Goal: Task Accomplishment & Management: Use online tool/utility

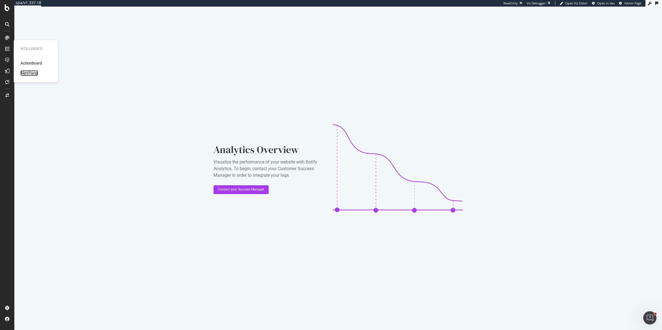
click at [28, 72] on div "AlertPanel" at bounding box center [29, 73] width 18 height 6
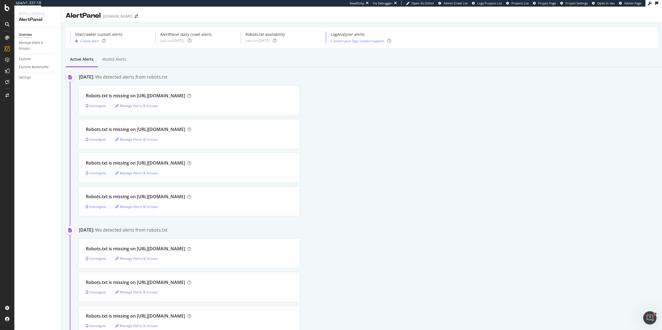
click at [293, 68] on div "February 20th 2025: We detected alerts from robots.txt Robots.txt is missing on…" at bounding box center [361, 232] width 600 height 330
click at [114, 57] on div "Muted alerts" at bounding box center [114, 60] width 24 height 6
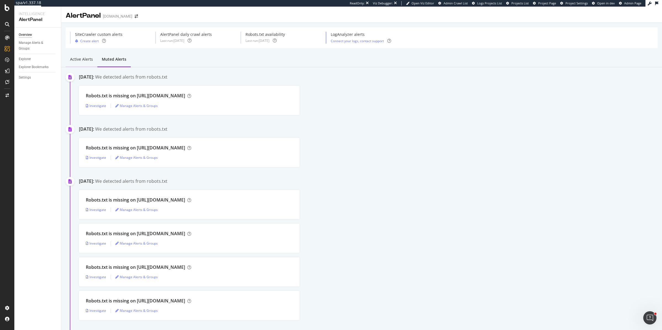
click at [79, 58] on div "Active alerts" at bounding box center [81, 60] width 23 height 6
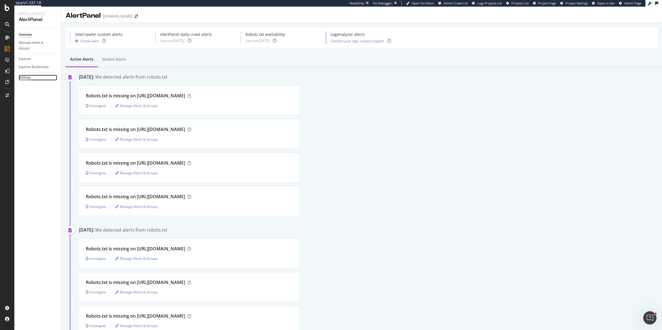
click at [28, 77] on div "Settings" at bounding box center [25, 78] width 12 height 6
select select "11"
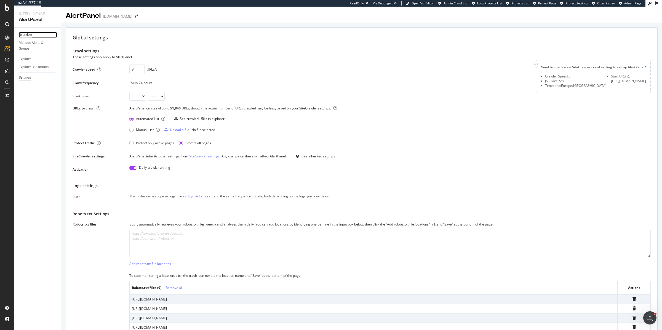
click at [23, 36] on div "Overview" at bounding box center [25, 35] width 13 height 6
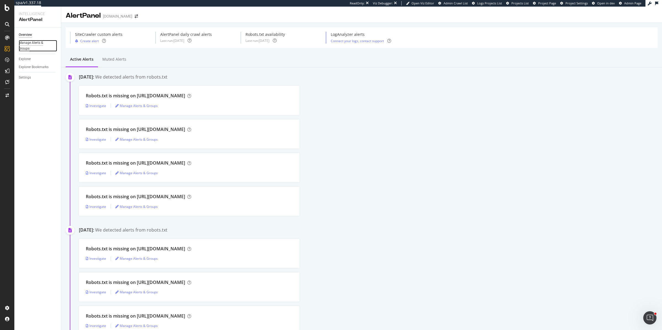
click at [35, 43] on div "Manage Alerts & Groups" at bounding box center [35, 46] width 33 height 12
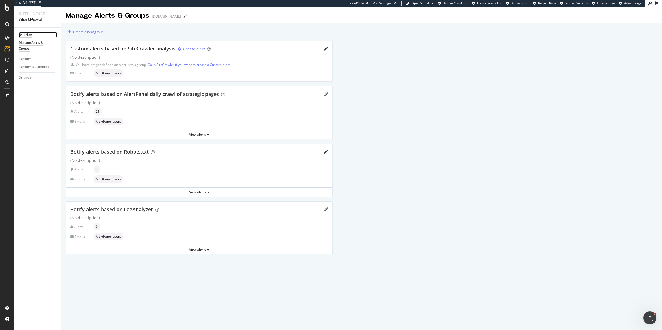
click at [26, 36] on div "Overview" at bounding box center [25, 35] width 13 height 6
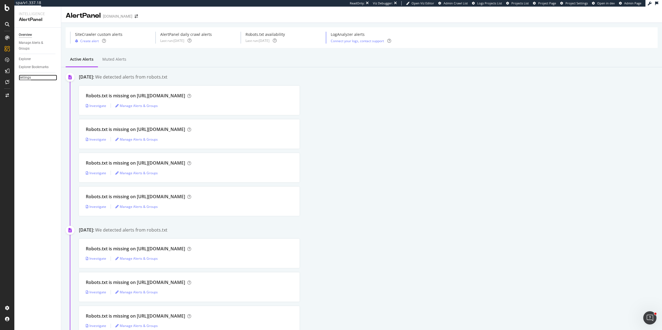
click at [28, 78] on div "Settings" at bounding box center [25, 78] width 12 height 6
select select "11"
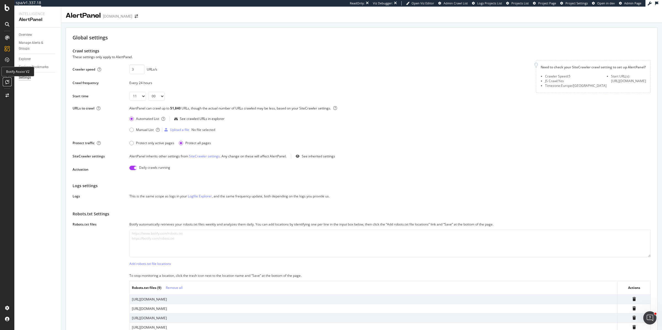
click at [9, 82] on div at bounding box center [7, 81] width 9 height 9
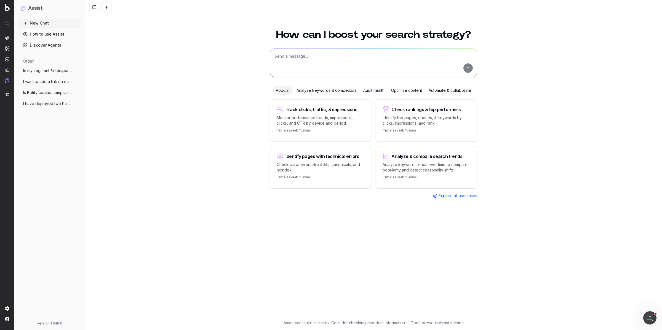
click at [301, 59] on textarea at bounding box center [373, 63] width 207 height 28
type textarea "je viens d'activer le daily crawl de Alert Panel. Il me faudrai combien de craw…"
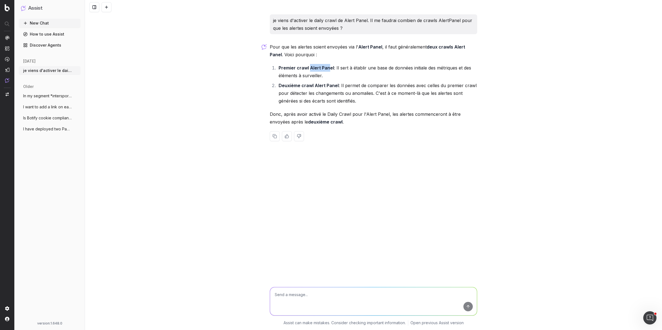
drag, startPoint x: 328, startPoint y: 68, endPoint x: 309, endPoint y: 68, distance: 19.0
click at [309, 68] on strong "Premier crawl Alert Panel" at bounding box center [305, 68] width 55 height 6
drag, startPoint x: 388, startPoint y: 66, endPoint x: 408, endPoint y: 67, distance: 20.2
click at [408, 67] on li "Premier crawl Alert Panel : Il sert à établir une base de données initiale des …" at bounding box center [377, 71] width 200 height 15
drag, startPoint x: 291, startPoint y: 86, endPoint x: 317, endPoint y: 86, distance: 26.7
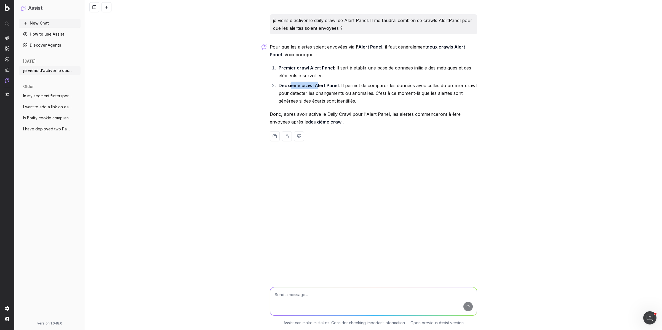
click at [317, 86] on strong "Deuxième crawl Alert Panel" at bounding box center [308, 86] width 60 height 6
drag, startPoint x: 365, startPoint y: 86, endPoint x: 409, endPoint y: 86, distance: 43.3
click at [409, 86] on li "Deuxième crawl Alert Panel : Il permet de comparer les données avec celles du p…" at bounding box center [377, 93] width 200 height 23
drag, startPoint x: 295, startPoint y: 114, endPoint x: 334, endPoint y: 114, distance: 38.9
click at [334, 114] on p "Donc, après avoir activé le Daily Crawl pour l'Alert Panel, les alertes commenc…" at bounding box center [373, 117] width 207 height 15
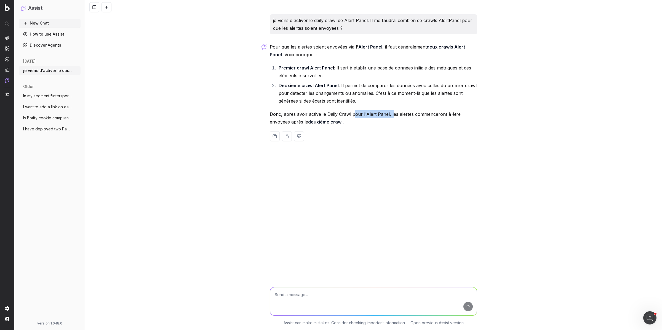
drag, startPoint x: 355, startPoint y: 112, endPoint x: 391, endPoint y: 112, distance: 36.4
click at [391, 112] on p "Donc, après avoir activé le Daily Crawl pour l'Alert Panel, les alertes commenc…" at bounding box center [373, 117] width 207 height 15
drag, startPoint x: 289, startPoint y: 121, endPoint x: 310, endPoint y: 121, distance: 20.9
click at [310, 121] on p "Donc, après avoir activé le Daily Crawl pour l'Alert Panel, les alertes commenc…" at bounding box center [373, 117] width 207 height 15
drag, startPoint x: 279, startPoint y: 67, endPoint x: 361, endPoint y: 102, distance: 88.8
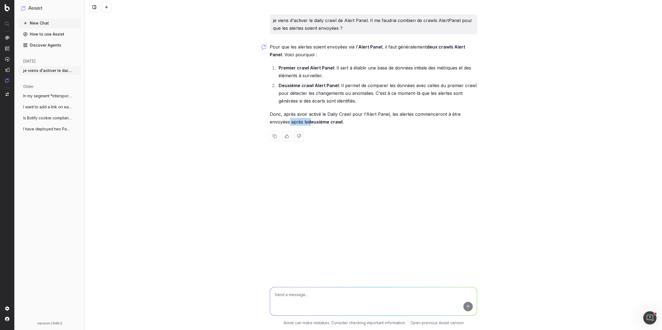
click at [361, 102] on ol "Premier crawl Alert Panel : Il sert à établir une base de données initiale des …" at bounding box center [373, 84] width 207 height 41
copy ol "Premier crawl Alert Panel : Il sert à établir une base de données initiale des …"
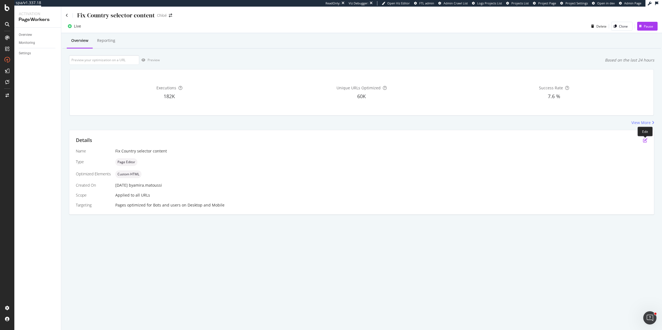
click at [644, 139] on icon "pen-to-square" at bounding box center [645, 140] width 4 height 4
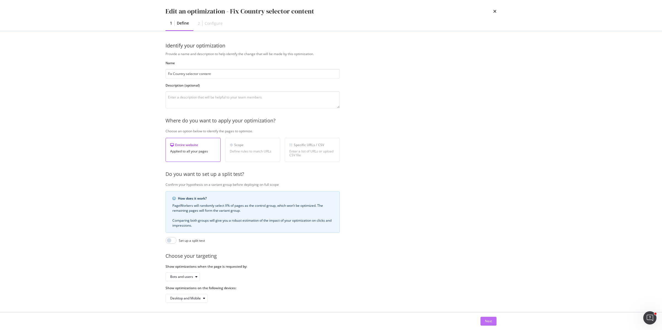
click at [486, 321] on div "Next" at bounding box center [488, 321] width 7 height 5
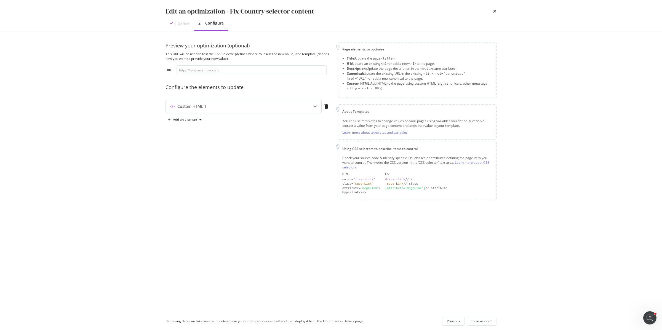
click at [269, 109] on div "Custom HTML 1" at bounding box center [233, 107] width 134 height 6
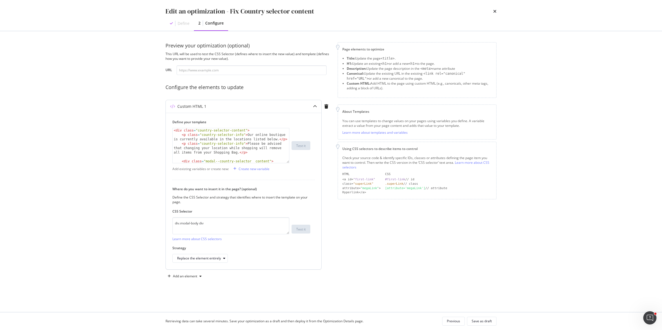
click at [287, 163] on div "< div class = "country-selector-content" > < p class = "country-selector-info" …" at bounding box center [230, 145] width 117 height 35
click at [208, 225] on textarea "div.modal-body div" at bounding box center [230, 226] width 117 height 17
click at [211, 75] on div "Preview your optimization (optional) This URL will be used to test the CSS Sele…" at bounding box center [247, 161] width 165 height 239
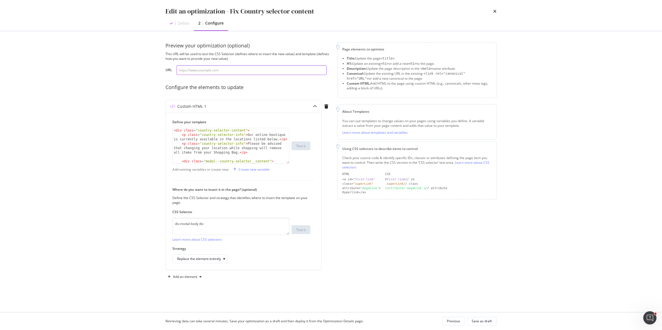
click at [203, 68] on input "modal" at bounding box center [251, 70] width 150 height 10
paste input "https://www.chloe.com/fr-fr/p/shoes/sandals/CHC24A02YLU001.html"
type input "https://www.chloe.com/fr-fr/p/shoes/sandals/CHC24A02YLU001.html"
click at [302, 229] on div "Test it" at bounding box center [300, 229] width 9 height 5
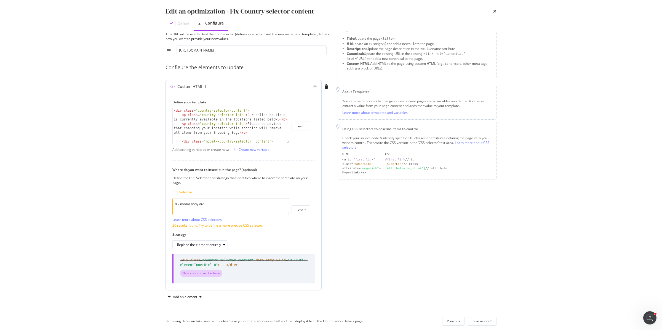
scroll to position [19, 0]
drag, startPoint x: 208, startPoint y: 274, endPoint x: 219, endPoint y: 274, distance: 10.8
click at [219, 274] on div "New content will be here" at bounding box center [201, 273] width 42 height 7
click at [206, 208] on textarea "div.modal-body div" at bounding box center [230, 206] width 117 height 17
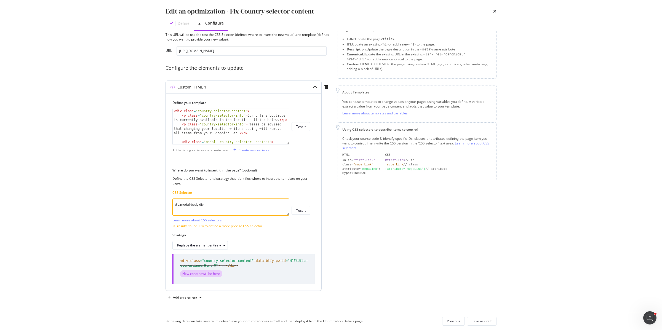
click at [206, 208] on textarea "div.modal-body div" at bounding box center [230, 206] width 117 height 17
paste textarea "country-selector-content"
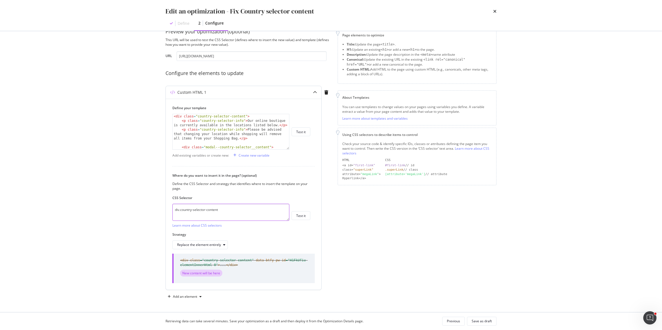
scroll to position [14, 0]
type textarea "div.country-selector-content"
click at [301, 216] on div "Test it" at bounding box center [300, 215] width 9 height 5
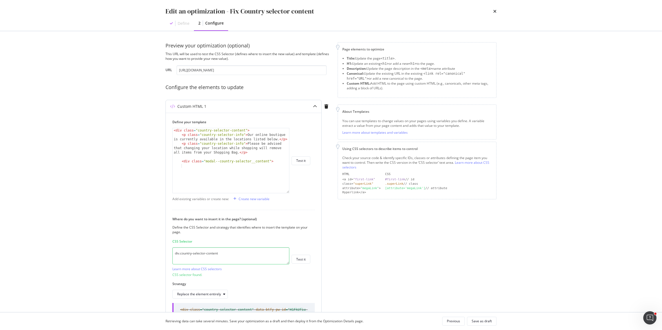
drag, startPoint x: 287, startPoint y: 163, endPoint x: 287, endPoint y: 252, distance: 89.9
click at [287, 193] on div "< div class = "country-selector-content" > < p class = "country-selector-info" …" at bounding box center [230, 160] width 117 height 65
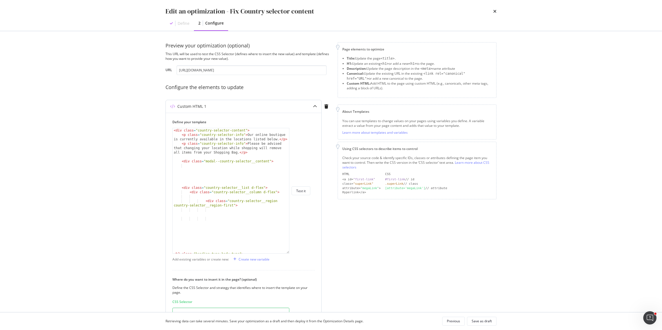
scroll to position [0, 0]
type textarea "<div class="country-selector-content">"
click at [173, 132] on div "< div class = "country-selector-content" > < p class = "country-selector-info" …" at bounding box center [231, 195] width 116 height 134
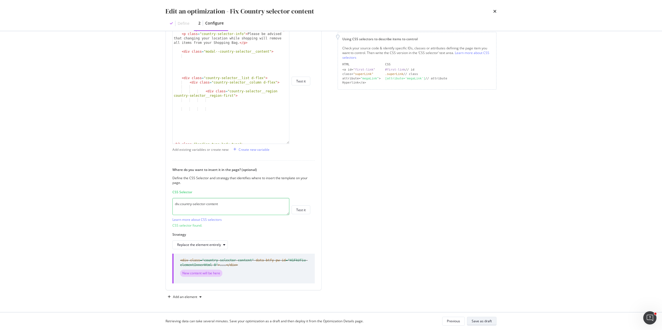
click at [485, 321] on div "Save as draft" at bounding box center [481, 321] width 20 height 5
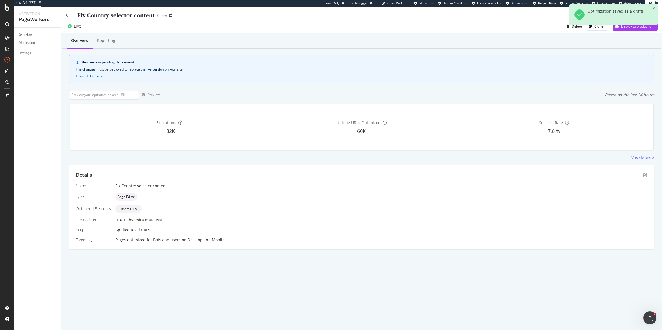
click at [624, 29] on div "Optimization saved as a draft!" at bounding box center [613, 16] width 88 height 25
click at [621, 29] on div "Deploy to production" at bounding box center [632, 26] width 41 height 8
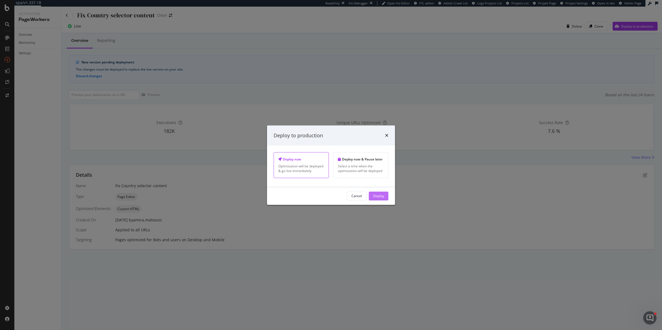
click at [380, 198] on div "Deploy" at bounding box center [378, 196] width 11 height 5
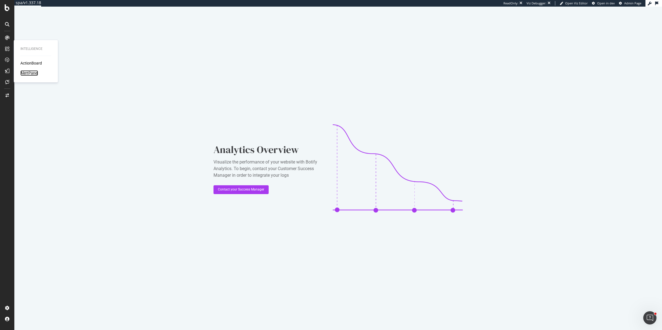
click at [22, 73] on div "AlertPanel" at bounding box center [29, 73] width 18 height 6
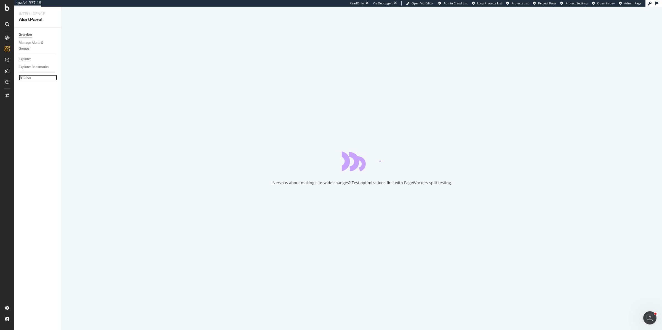
click at [33, 76] on link "Settings" at bounding box center [38, 78] width 38 height 6
select select "11"
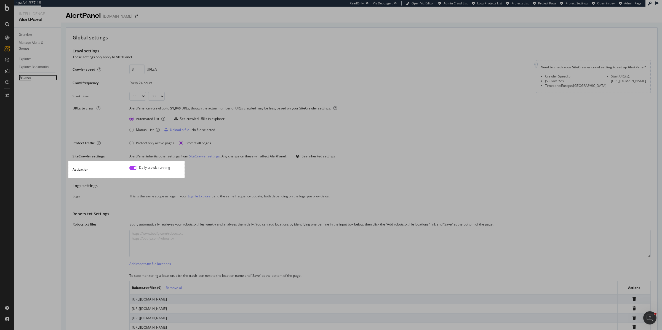
drag, startPoint x: 68, startPoint y: 161, endPoint x: 184, endPoint y: 178, distance: 117.3
click at [184, 178] on div "421 X 62" at bounding box center [331, 165] width 662 height 330
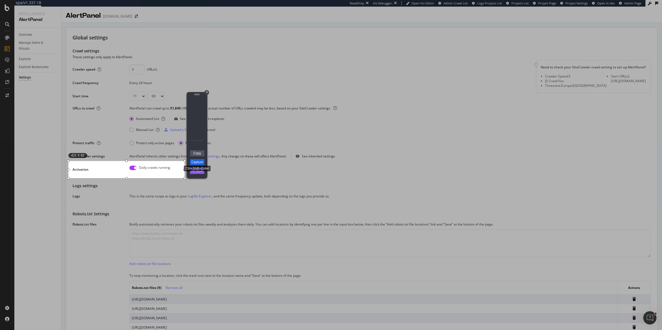
click at [199, 163] on link "Capture" at bounding box center [197, 162] width 14 height 6
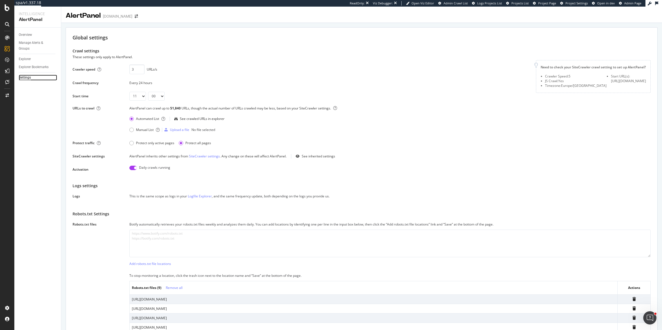
click at [27, 76] on div "Settings" at bounding box center [25, 78] width 12 height 6
select select "11"
click at [23, 62] on div "SiteCrawler" at bounding box center [30, 62] width 20 height 6
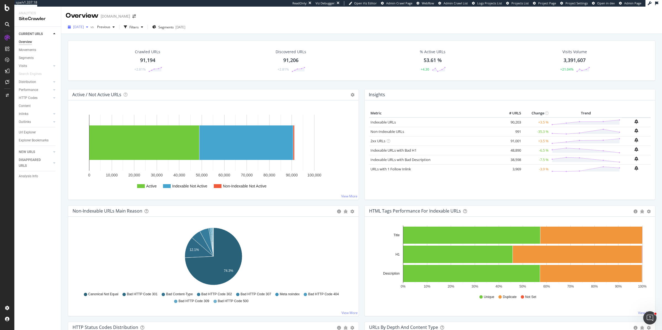
click at [80, 28] on span "2025 Sep. 4th" at bounding box center [78, 27] width 11 height 5
click at [82, 73] on div "2025 May. 6th 85.0K URLs" at bounding box center [102, 76] width 66 height 10
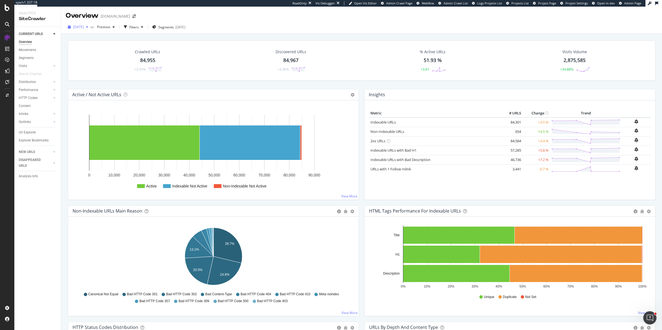
click at [88, 25] on icon "button" at bounding box center [87, 26] width 2 height 3
click at [169, 28] on span "Segments" at bounding box center [165, 27] width 15 height 5
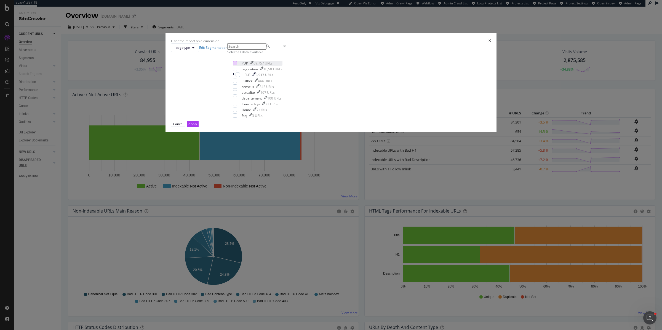
click at [237, 65] on div "modal" at bounding box center [235, 63] width 4 height 4
click at [197, 126] on div "Apply" at bounding box center [192, 124] width 9 height 5
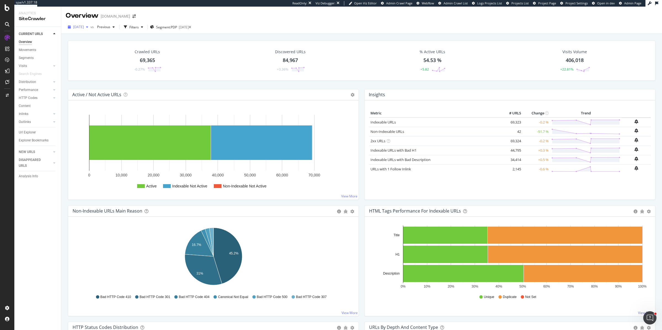
click at [84, 28] on span "2025 May. 6th" at bounding box center [78, 27] width 11 height 5
click at [96, 46] on div "2025 Sep. 4th" at bounding box center [88, 46] width 29 height 5
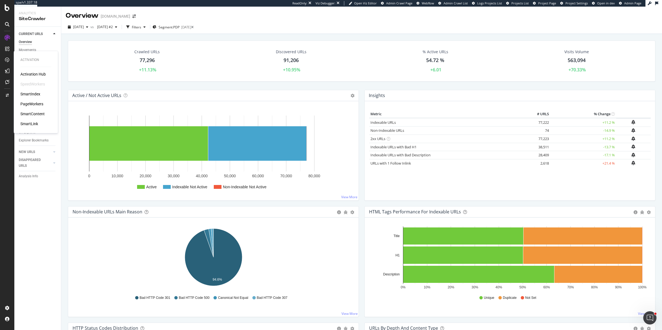
click at [29, 93] on div "SmartIndex" at bounding box center [30, 94] width 20 height 6
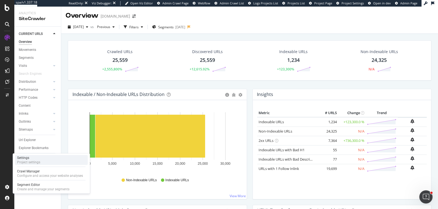
click at [32, 164] on div "Project settings" at bounding box center [28, 162] width 23 height 4
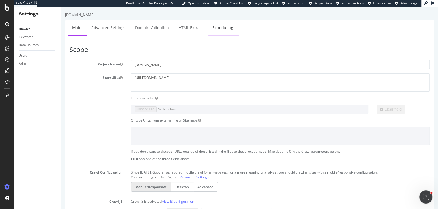
click at [217, 29] on link "Scheduling" at bounding box center [222, 27] width 29 height 15
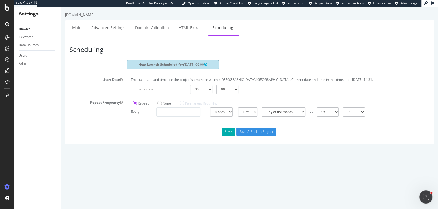
drag, startPoint x: 198, startPoint y: 65, endPoint x: 185, endPoint y: 65, distance: 12.4
click at [185, 65] on span "2025-10-01 06:00" at bounding box center [195, 64] width 23 height 5
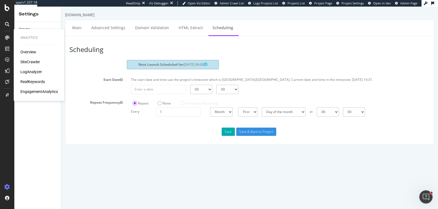
click at [29, 61] on div "SiteCrawler" at bounding box center [30, 62] width 20 height 6
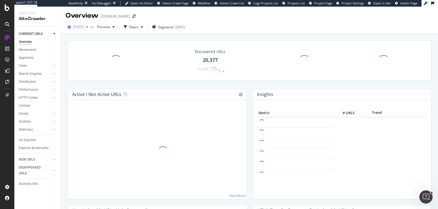
click at [84, 27] on span "2025 Sep. 1st" at bounding box center [78, 27] width 11 height 5
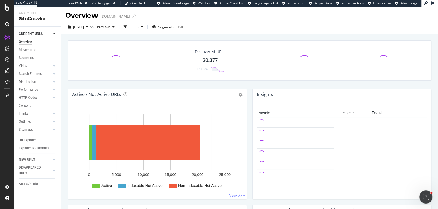
click at [65, 50] on div "Discovered URLs 20,377 +1.03%" at bounding box center [249, 65] width 369 height 49
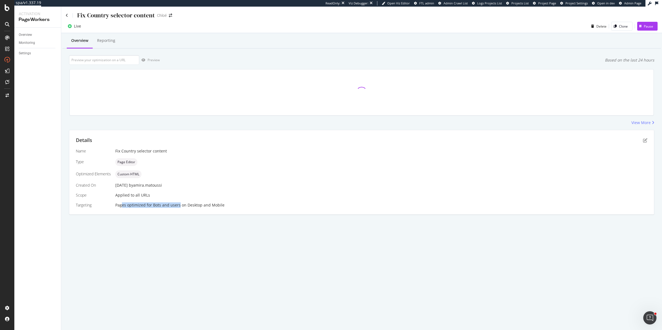
drag, startPoint x: 122, startPoint y: 204, endPoint x: 167, endPoint y: 209, distance: 45.2
click at [167, 209] on div "Details Name Fix Country selector content Type Page Editor Optimized Elements C…" at bounding box center [361, 172] width 584 height 84
drag, startPoint x: 134, startPoint y: 183, endPoint x: 146, endPoint y: 185, distance: 12.1
click at [146, 185] on div "[DATE] by [PERSON_NAME].matoussi" at bounding box center [381, 185] width 532 height 6
drag, startPoint x: 155, startPoint y: 186, endPoint x: 123, endPoint y: 186, distance: 32.8
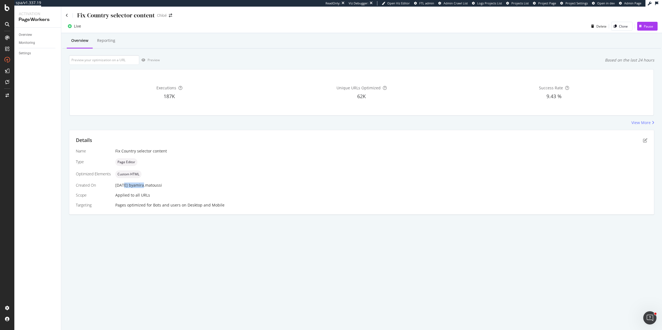
click at [123, 186] on div "[DATE] by [PERSON_NAME].matoussi" at bounding box center [381, 185] width 532 height 6
drag, startPoint x: 125, startPoint y: 195, endPoint x: 151, endPoint y: 196, distance: 25.4
click at [151, 196] on div "Name Fix Country selector content Type Page Editor Optimized Elements Custom HT…" at bounding box center [361, 178] width 571 height 60
click at [29, 34] on div "Overview" at bounding box center [25, 35] width 13 height 6
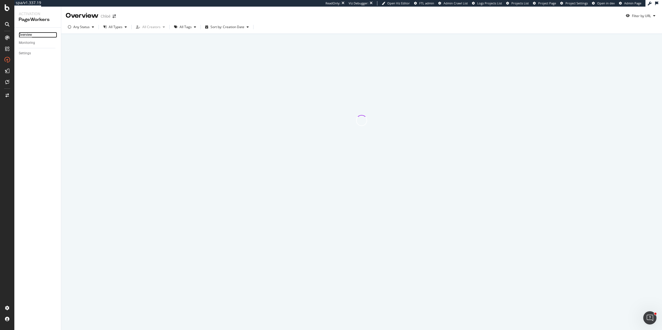
click at [29, 34] on div "Overview" at bounding box center [25, 35] width 13 height 6
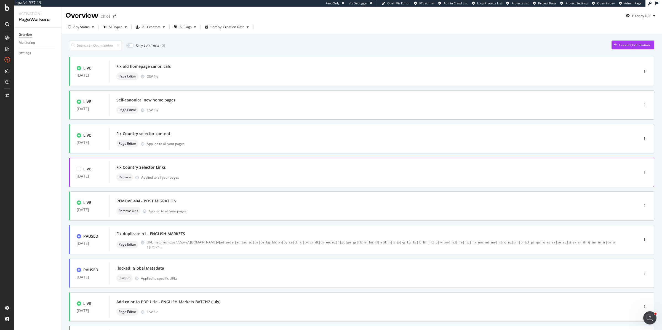
click at [182, 170] on div "Fix Country Selector Links" at bounding box center [365, 167] width 499 height 8
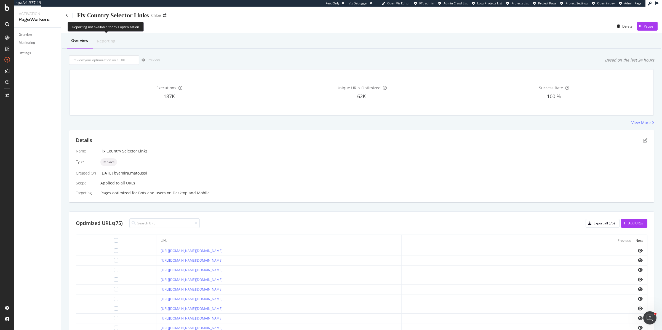
click at [106, 41] on div "Reporting" at bounding box center [106, 41] width 18 height 6
click at [641, 253] on icon "eye" at bounding box center [639, 250] width 5 height 4
click at [104, 60] on input "url" at bounding box center [104, 60] width 70 height 10
paste input "[URL][DOMAIN_NAME]"
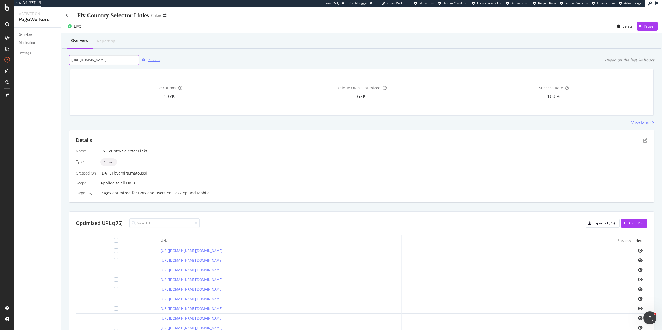
type input "[URL][DOMAIN_NAME]"
click at [153, 59] on div "Preview" at bounding box center [153, 60] width 12 height 5
click at [645, 140] on icon "pen-to-square" at bounding box center [645, 140] width 4 height 4
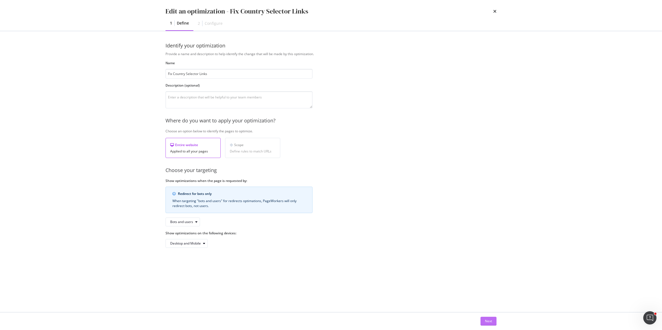
click at [488, 321] on div "Next" at bounding box center [488, 321] width 7 height 5
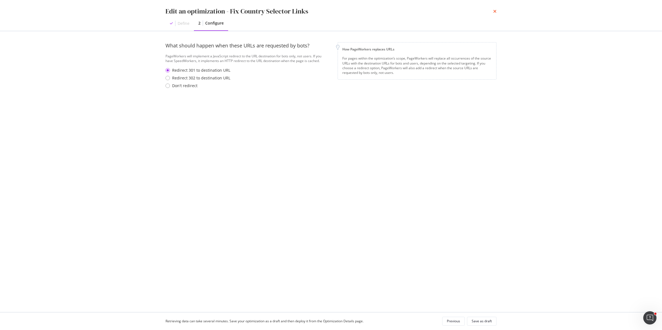
click at [494, 9] on icon "times" at bounding box center [494, 11] width 3 height 4
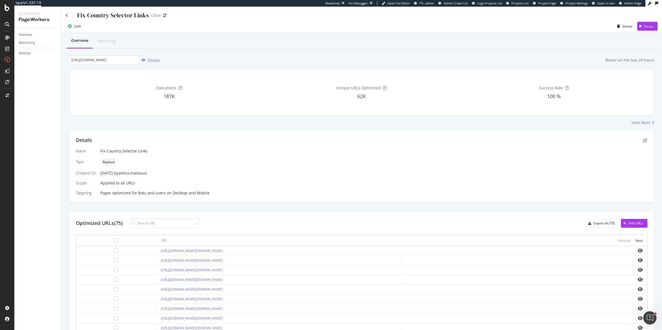
click at [153, 60] on div "Preview" at bounding box center [153, 60] width 12 height 5
